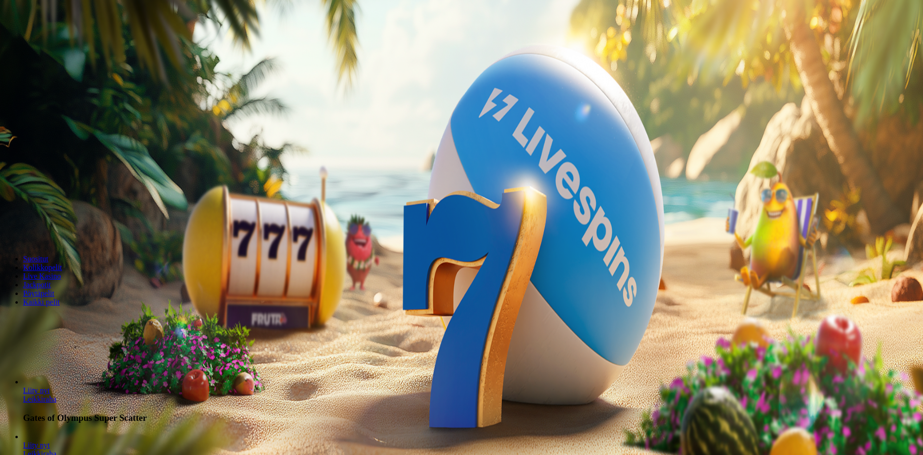
click at [56, 38] on span "Kirjaudu" at bounding box center [67, 34] width 24 height 7
click at [29, 38] on span "Talletus" at bounding box center [19, 34] width 22 height 7
click at [72, 220] on input "***" at bounding box center [38, 225] width 68 height 10
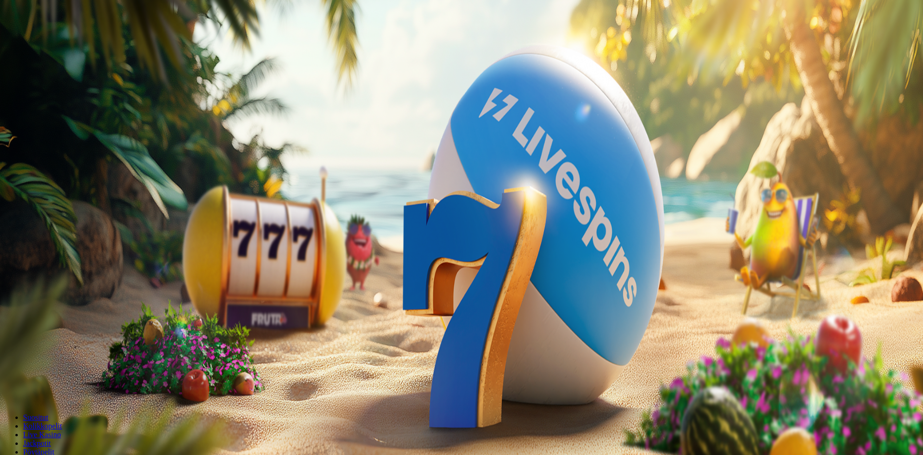
type input "**"
click at [65, 240] on span "TALLETA JA PELAA" at bounding box center [37, 243] width 58 height 7
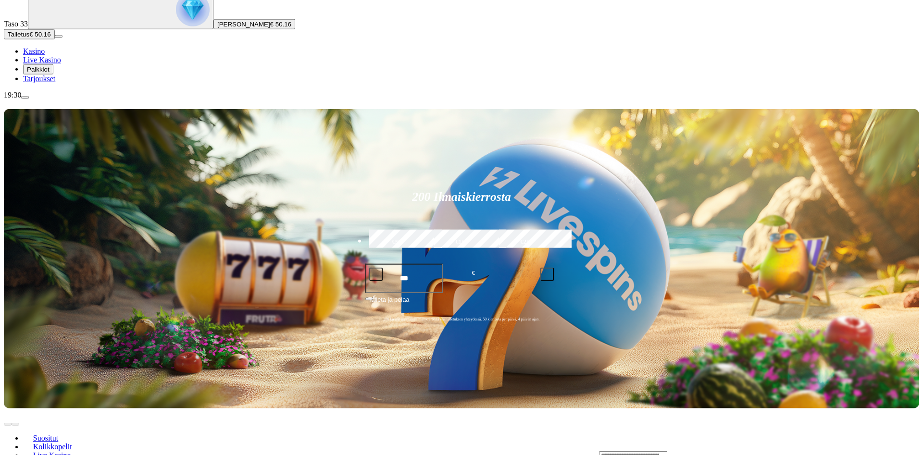
scroll to position [98, 0]
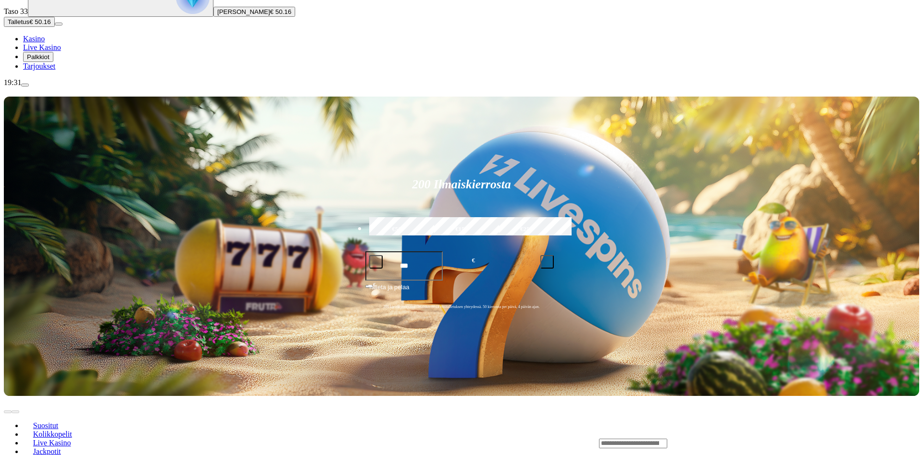
drag, startPoint x: 804, startPoint y: 276, endPoint x: 569, endPoint y: 281, distance: 235.1
drag, startPoint x: 805, startPoint y: 273, endPoint x: 543, endPoint y: 259, distance: 261.9
click at [729, 438] on div "Lobby" at bounding box center [759, 443] width 320 height 10
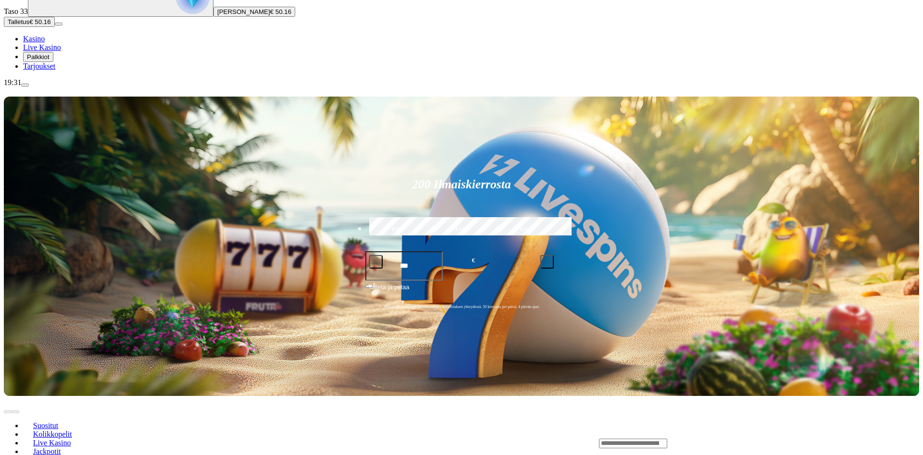
click at [667, 439] on input "Search" at bounding box center [633, 444] width 68 height 10
click at [667, 427] on input "*****" at bounding box center [633, 432] width 68 height 10
type input "******"
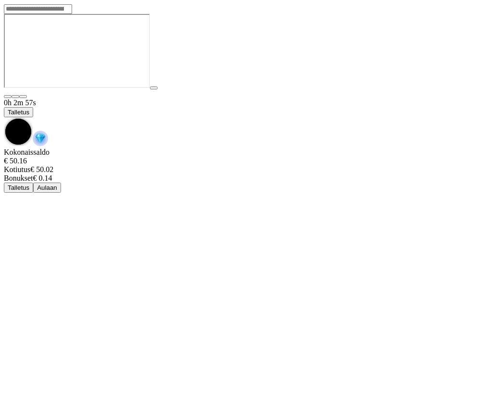
click at [4, 117] on span "chevron-down icon" at bounding box center [4, 117] width 0 height 0
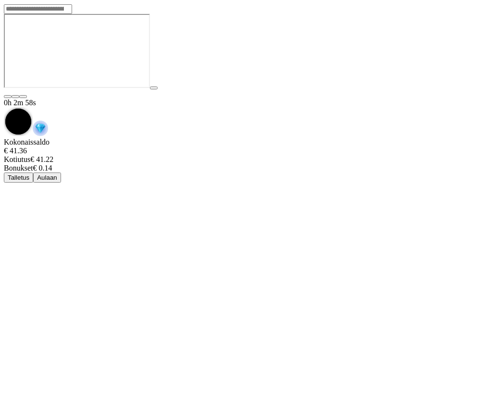
click at [61, 173] on button "Aulaan" at bounding box center [47, 178] width 28 height 10
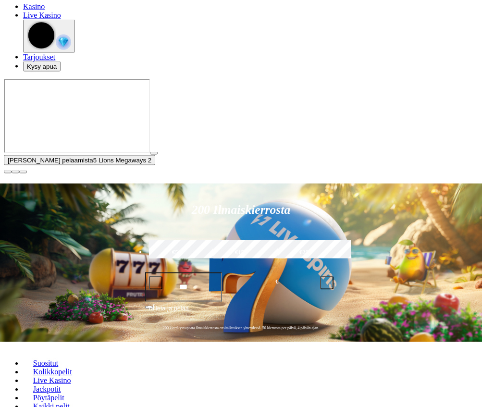
scroll to position [49, 0]
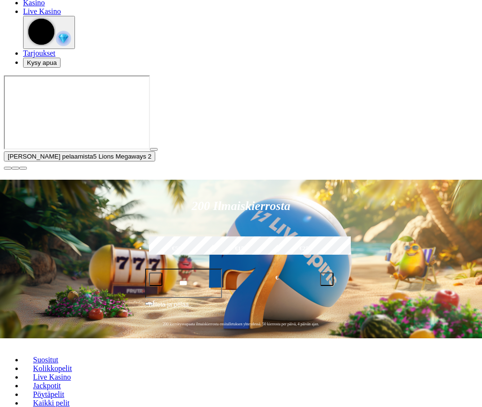
click at [12, 170] on button "button" at bounding box center [8, 168] width 8 height 3
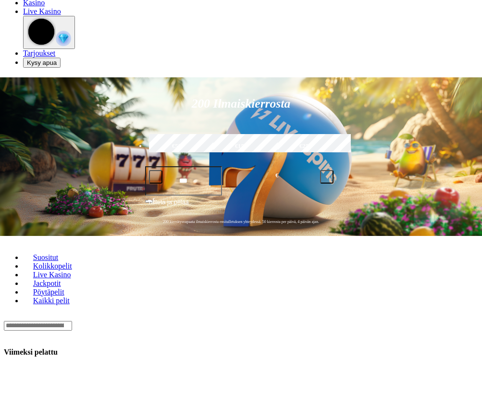
drag, startPoint x: 423, startPoint y: 277, endPoint x: 215, endPoint y: 278, distance: 207.2
drag, startPoint x: 431, startPoint y: 273, endPoint x: 219, endPoint y: 274, distance: 211.5
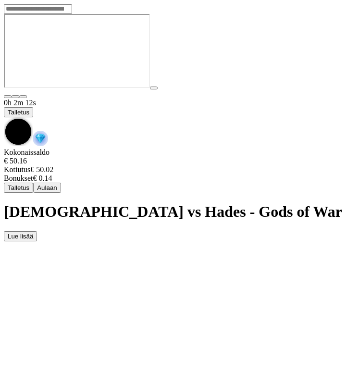
click at [4, 117] on span "chevron-down icon" at bounding box center [4, 117] width 0 height 0
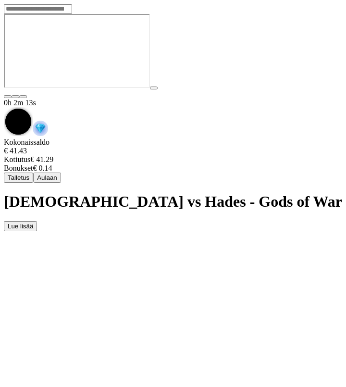
click at [61, 173] on button "Aulaan" at bounding box center [47, 178] width 28 height 10
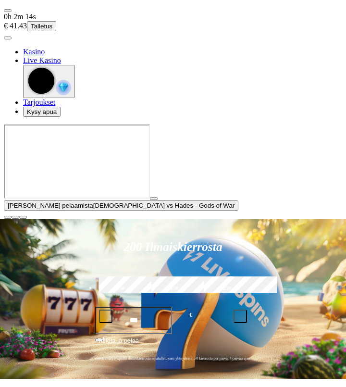
type input "****"
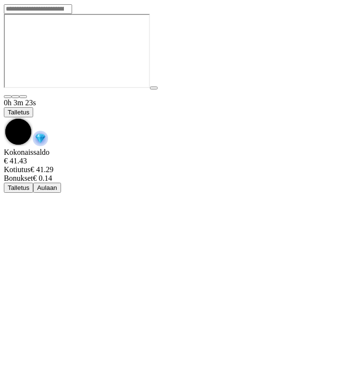
click at [4, 117] on span "chevron-down icon" at bounding box center [4, 117] width 0 height 0
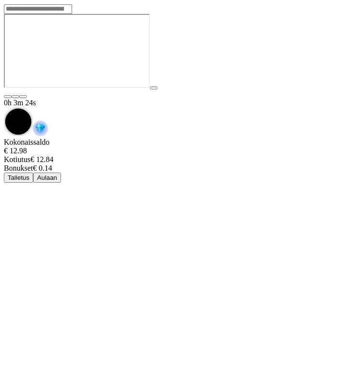
click at [57, 174] on span "Aulaan" at bounding box center [47, 177] width 20 height 7
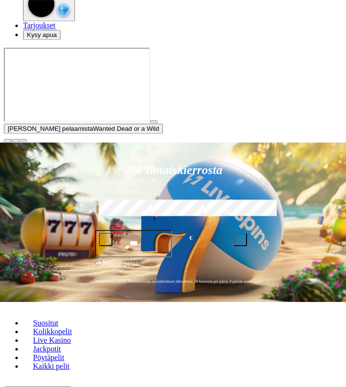
scroll to position [196, 0]
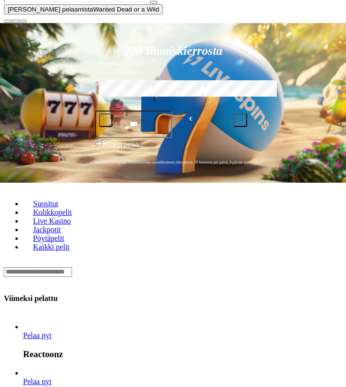
click at [46, 331] on span "Pelaa nyt" at bounding box center [37, 335] width 28 height 8
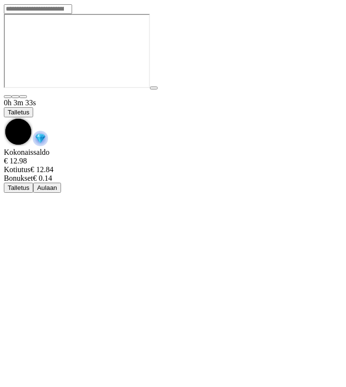
click at [4, 117] on span "chevron-down icon" at bounding box center [4, 117] width 0 height 0
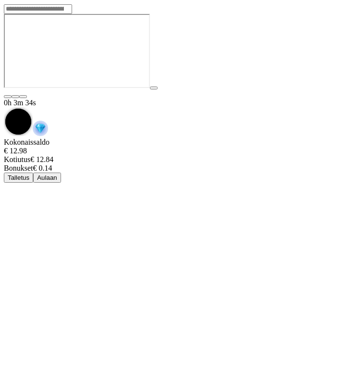
click at [57, 174] on span "Aulaan" at bounding box center [47, 177] width 20 height 7
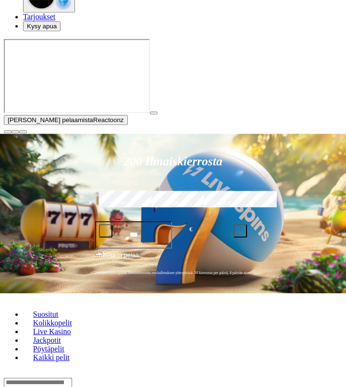
scroll to position [196, 0]
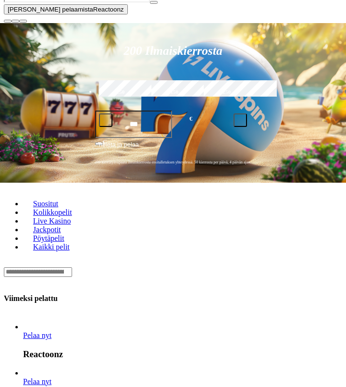
click at [8, 21] on span "close icon" at bounding box center [8, 21] width 0 height 0
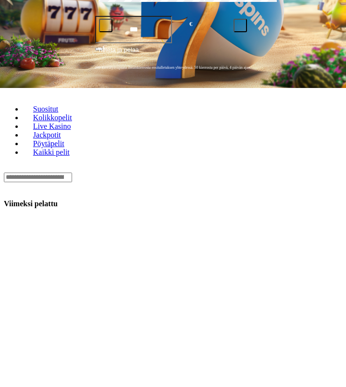
drag, startPoint x: 296, startPoint y: 129, endPoint x: 53, endPoint y: 137, distance: 242.4
drag, startPoint x: 112, startPoint y: 146, endPoint x: 124, endPoint y: 148, distance: 12.1
drag, startPoint x: 96, startPoint y: 165, endPoint x: 16, endPoint y: 166, distance: 79.8
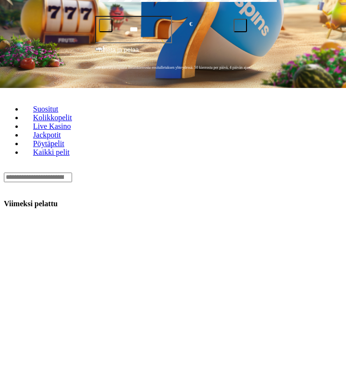
drag, startPoint x: 228, startPoint y: 150, endPoint x: 30, endPoint y: 163, distance: 198.5
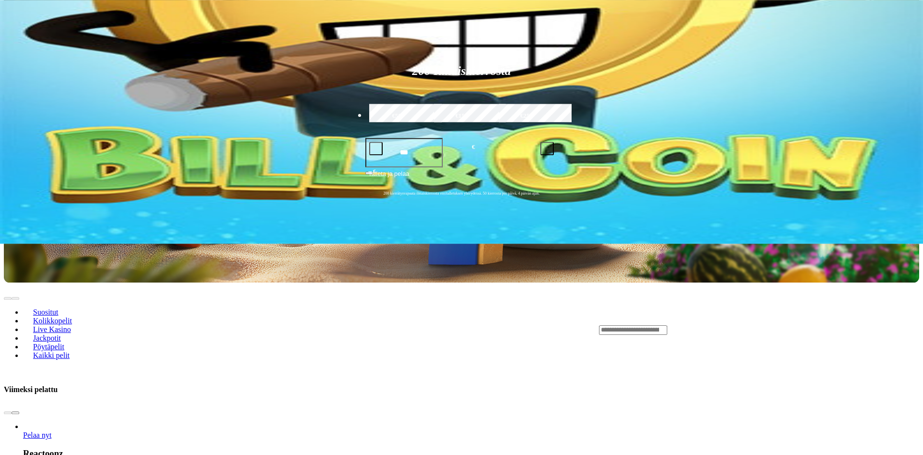
scroll to position [196, 0]
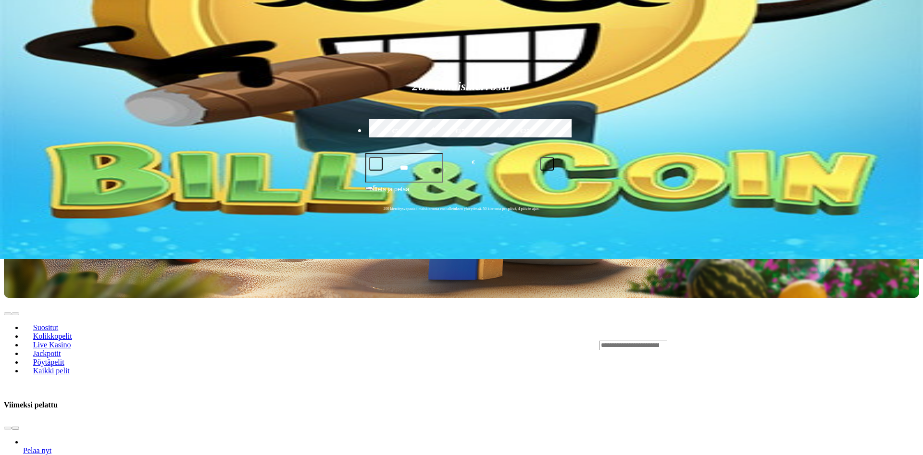
click at [667, 341] on input "Search" at bounding box center [633, 346] width 68 height 10
drag, startPoint x: 638, startPoint y: 334, endPoint x: 591, endPoint y: 328, distance: 47.0
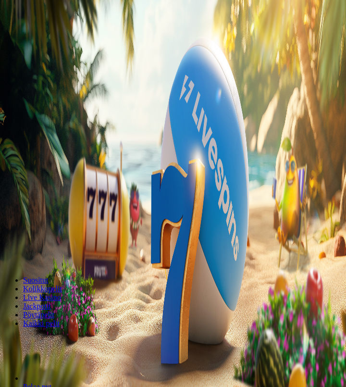
click at [137, 336] on div "Lobby" at bounding box center [173, 341] width 338 height 10
type input "******"
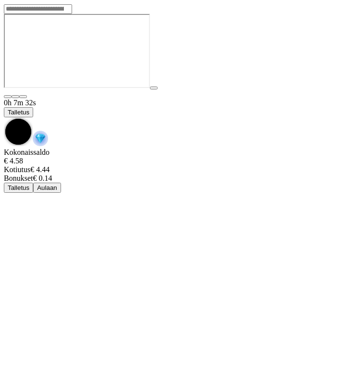
click at [301, 99] on div "0h 7m 32s Talletus" at bounding box center [173, 124] width 338 height 50
click at [4, 117] on span "chevron-down icon" at bounding box center [4, 117] width 0 height 0
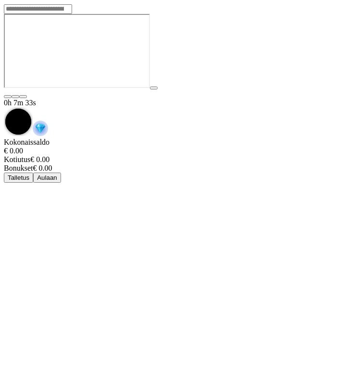
click at [61, 173] on button "Aulaan" at bounding box center [47, 178] width 28 height 10
